Goal: Find specific page/section: Find specific page/section

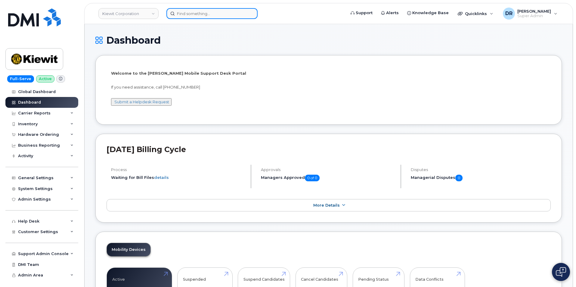
click at [241, 9] on input at bounding box center [211, 13] width 91 height 11
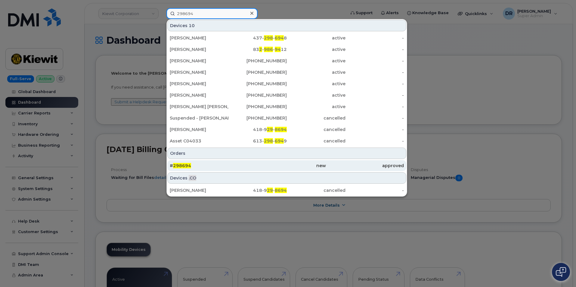
type input "298694"
click at [224, 166] on div "# 298694" at bounding box center [209, 166] width 78 height 6
